Goal: Find specific page/section: Find specific page/section

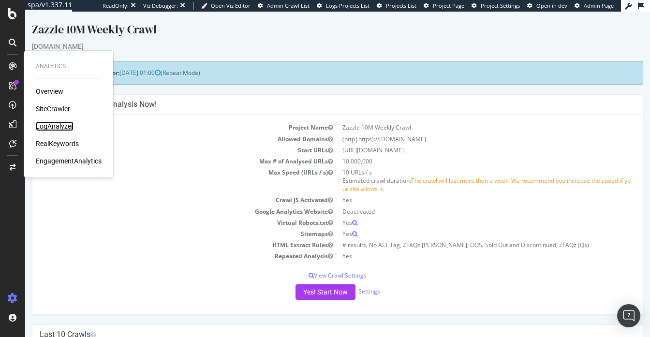
click at [60, 123] on div "LogAnalyzer" at bounding box center [55, 126] width 38 height 10
